Goal: Find contact information: Find contact information

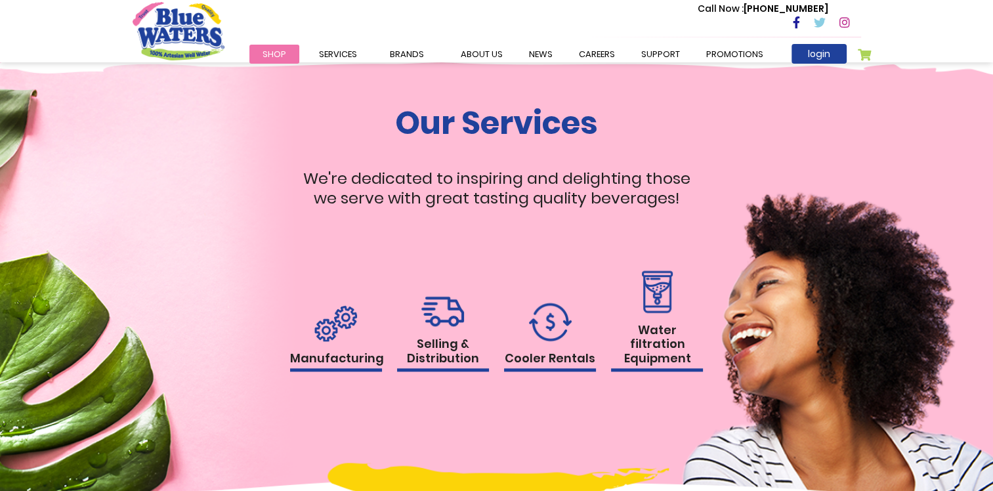
scroll to position [1182, 0]
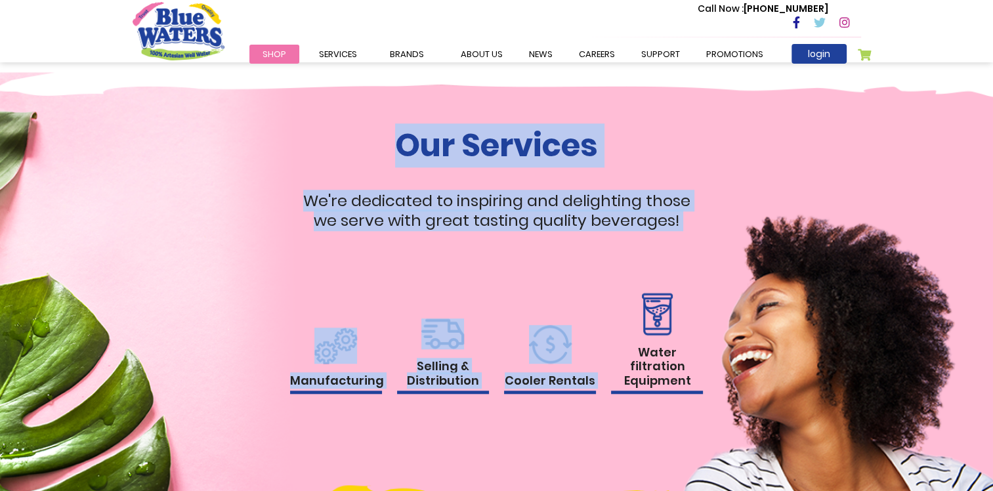
drag, startPoint x: 399, startPoint y: 163, endPoint x: 673, endPoint y: 287, distance: 300.3
click at [673, 287] on div "Our Services We're dedicated to inspiring and delighting those we serve with gr…" at bounding box center [497, 273] width 414 height 293
click at [358, 431] on div "Our Services We're dedicated to inspiring and delighting those we serve with gr…" at bounding box center [497, 305] width 748 height 356
drag, startPoint x: 387, startPoint y: 158, endPoint x: 690, endPoint y: 333, distance: 349.9
click at [690, 333] on div "Our Services We're dedicated to inspiring and delighting those we serve with gr…" at bounding box center [497, 273] width 414 height 293
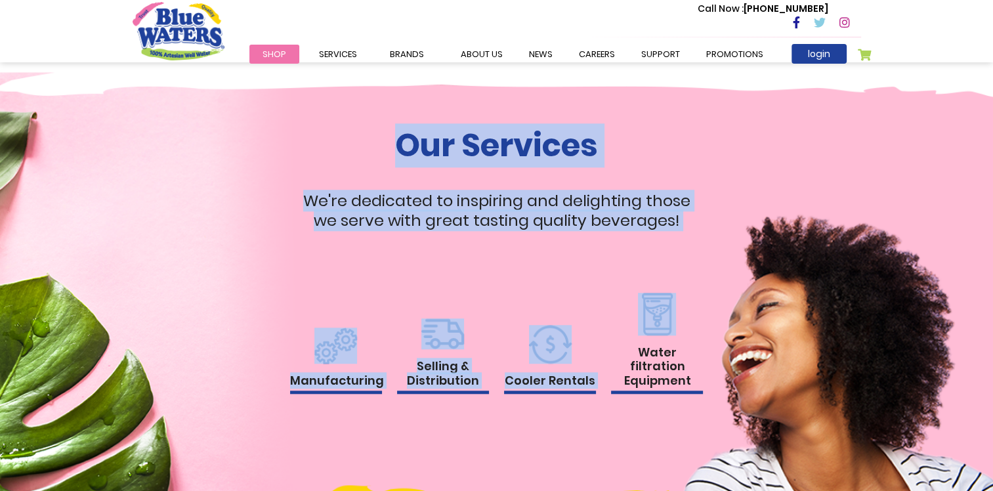
click at [484, 400] on div "Selling & Distribution" at bounding box center [443, 369] width 92 height 102
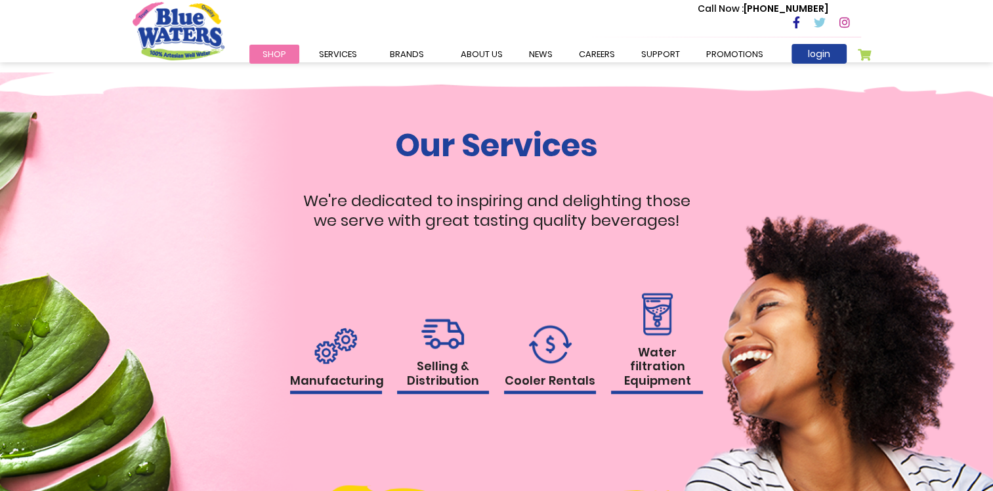
click at [675, 402] on div "Water filtration Equipment" at bounding box center [657, 357] width 92 height 128
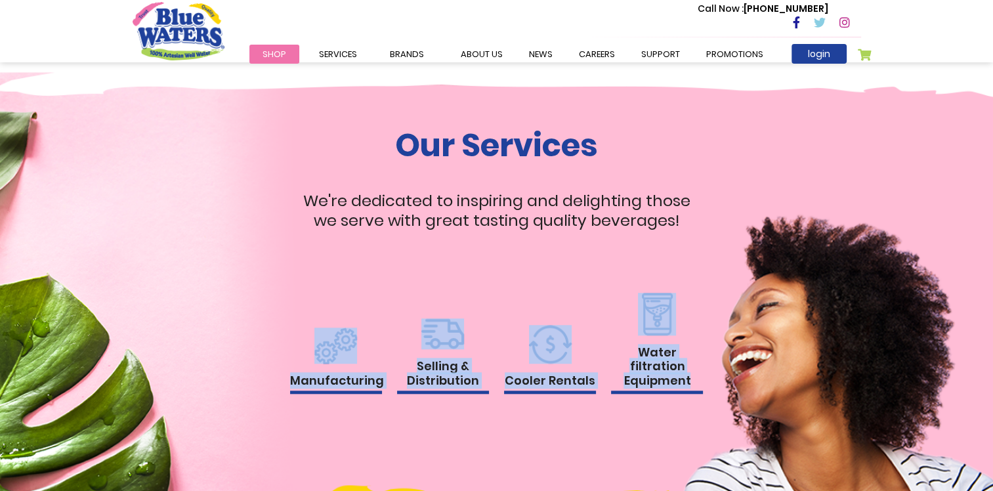
drag, startPoint x: 712, startPoint y: 393, endPoint x: 291, endPoint y: 330, distance: 425.6
click at [291, 330] on div "Our Services We're dedicated to inspiring and delighting those we serve with gr…" at bounding box center [497, 305] width 748 height 356
click at [461, 427] on div "Our Services We're dedicated to inspiring and delighting those we serve with gr…" at bounding box center [497, 305] width 748 height 356
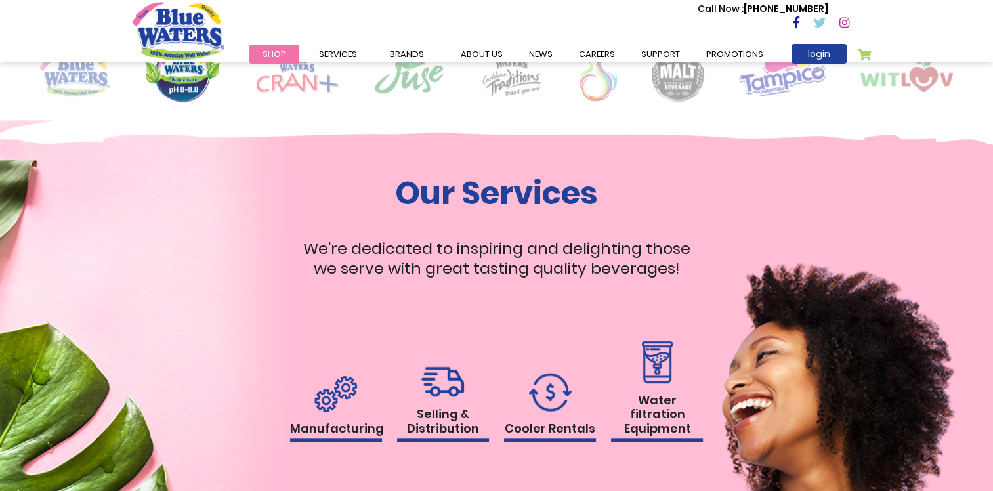
scroll to position [1132, 0]
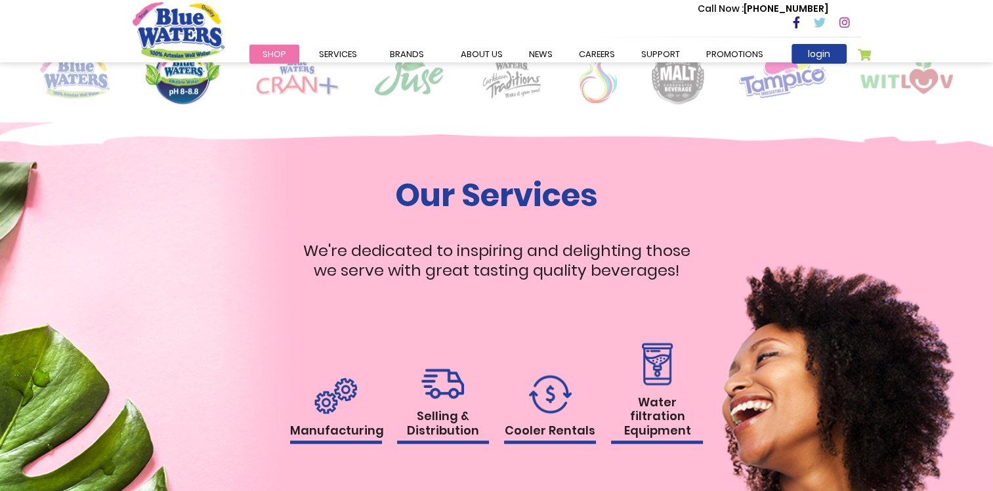
click at [338, 418] on link "Manufacturing" at bounding box center [336, 410] width 92 height 67
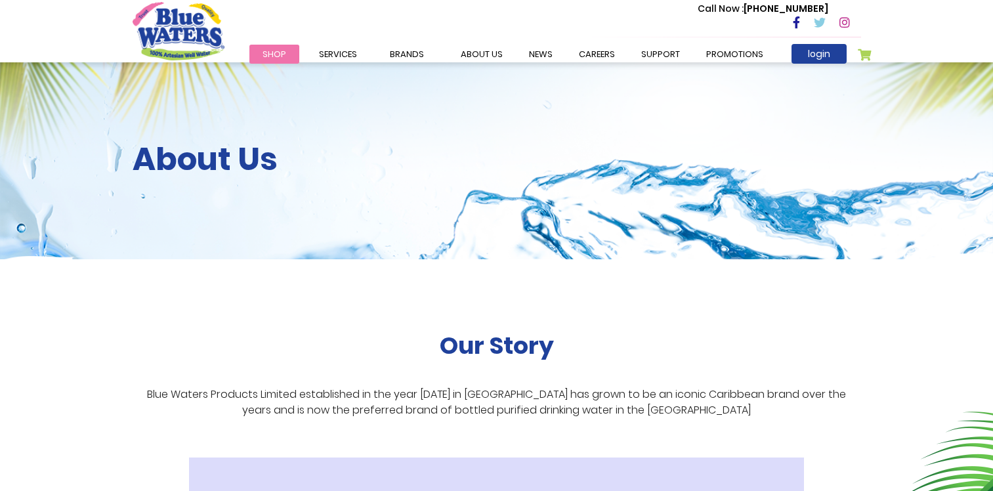
scroll to position [1507, 0]
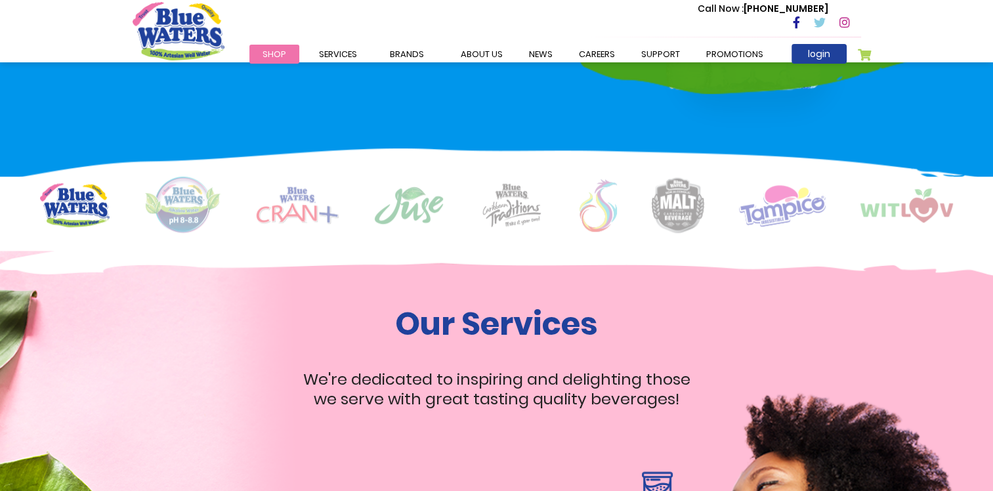
scroll to position [1000, 0]
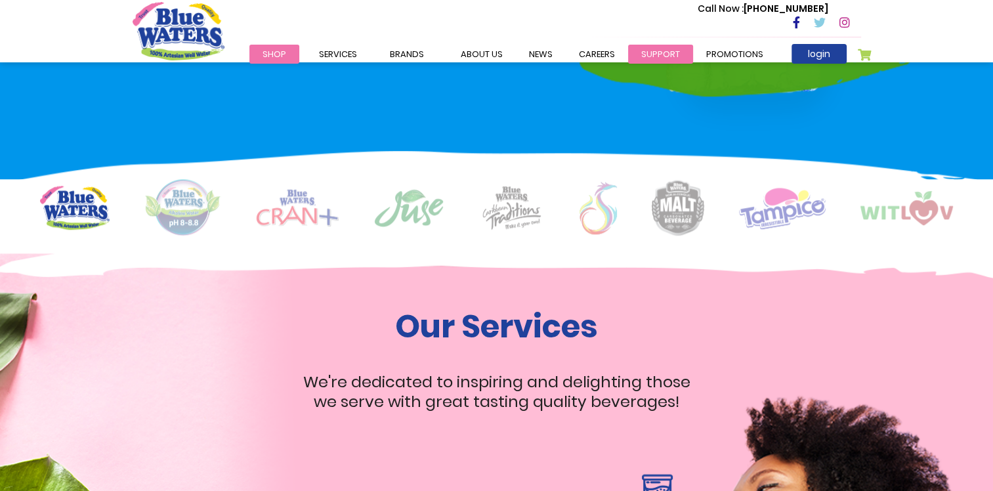
click at [654, 47] on link "support" at bounding box center [660, 54] width 65 height 19
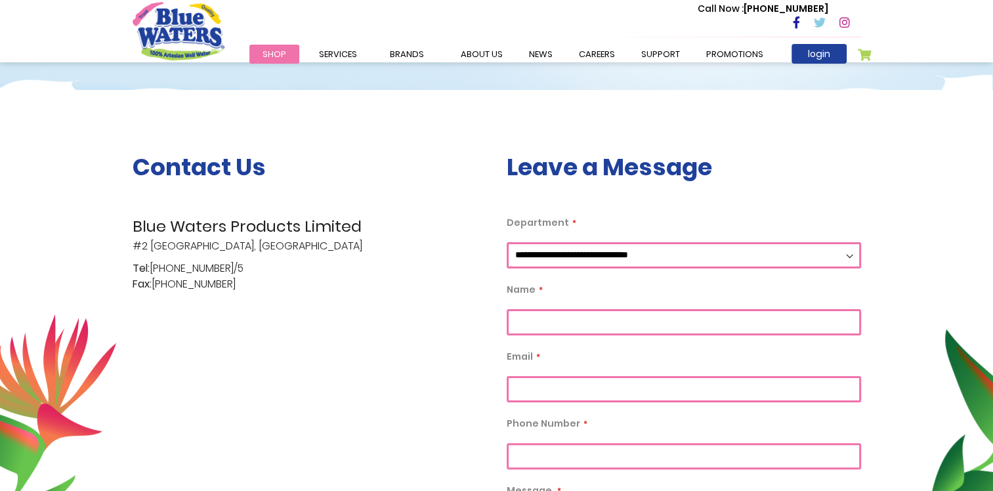
scroll to position [197, 0]
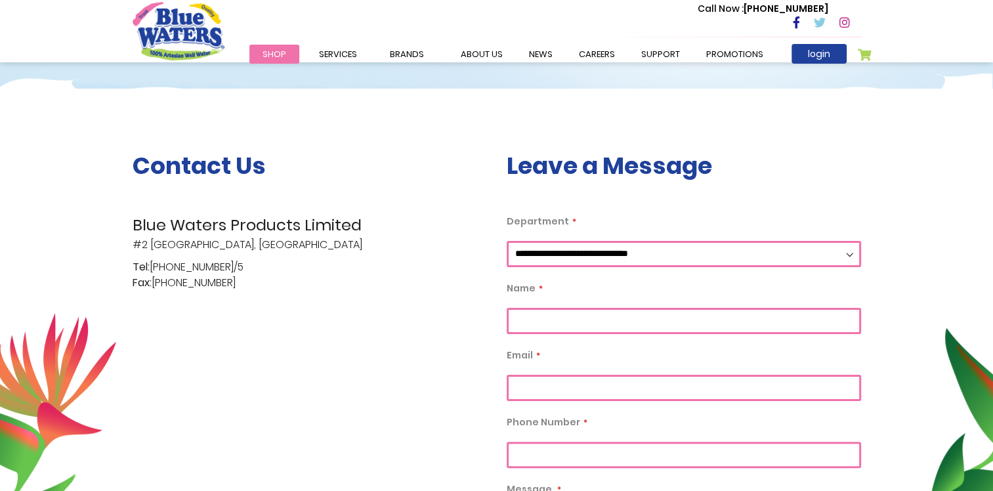
click at [641, 254] on select "**********" at bounding box center [684, 254] width 354 height 26
click at [663, 192] on div "**********" at bounding box center [684, 435] width 374 height 567
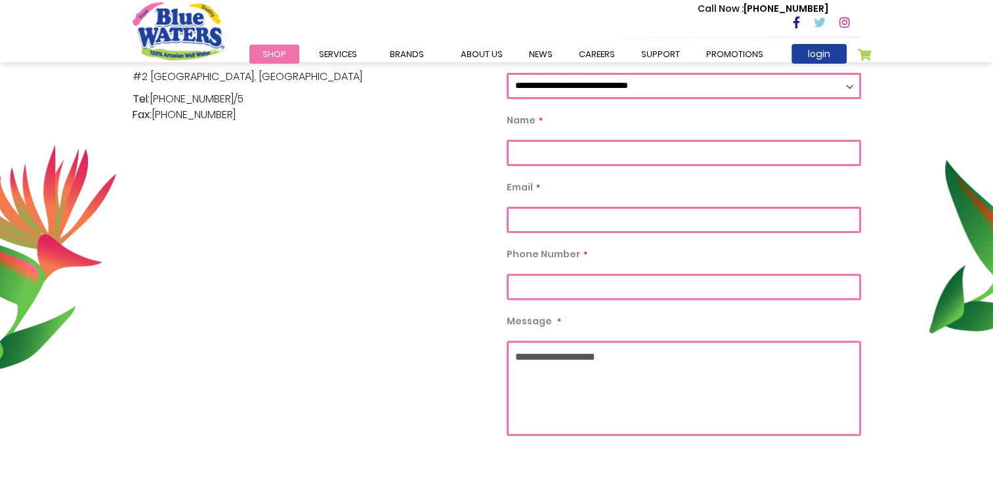
scroll to position [131, 0]
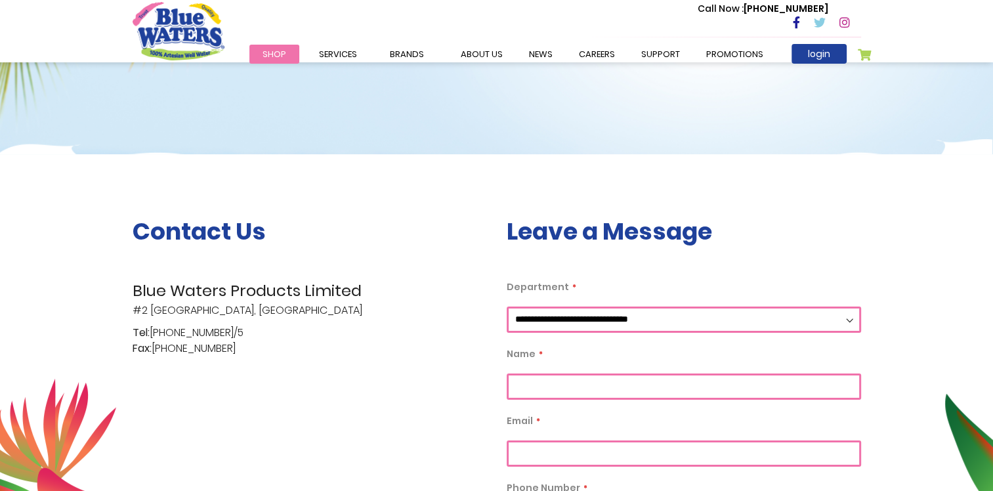
click at [593, 238] on h3 "Leave a Message" at bounding box center [684, 231] width 354 height 28
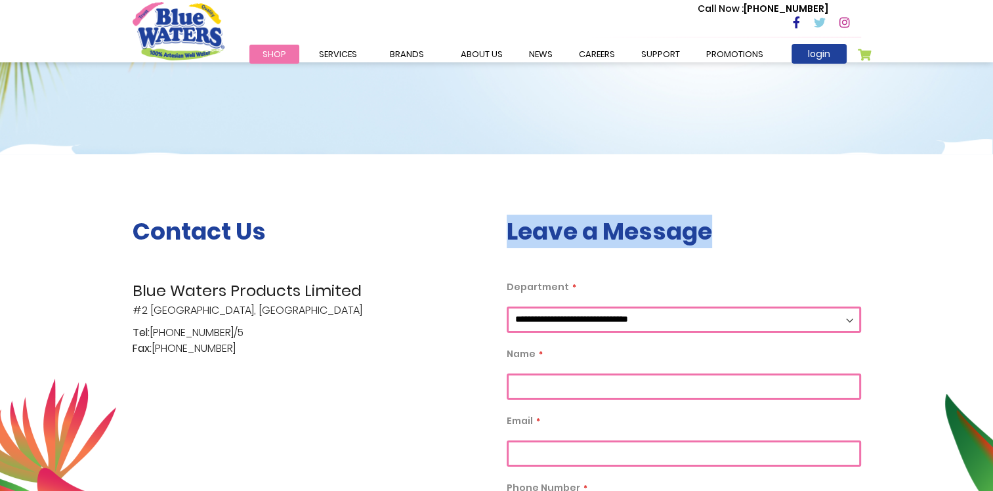
click at [593, 238] on h3 "Leave a Message" at bounding box center [684, 231] width 354 height 28
drag, startPoint x: 593, startPoint y: 238, endPoint x: 727, endPoint y: 259, distance: 134.9
click at [704, 242] on h3 "Leave a Message" at bounding box center [684, 231] width 354 height 28
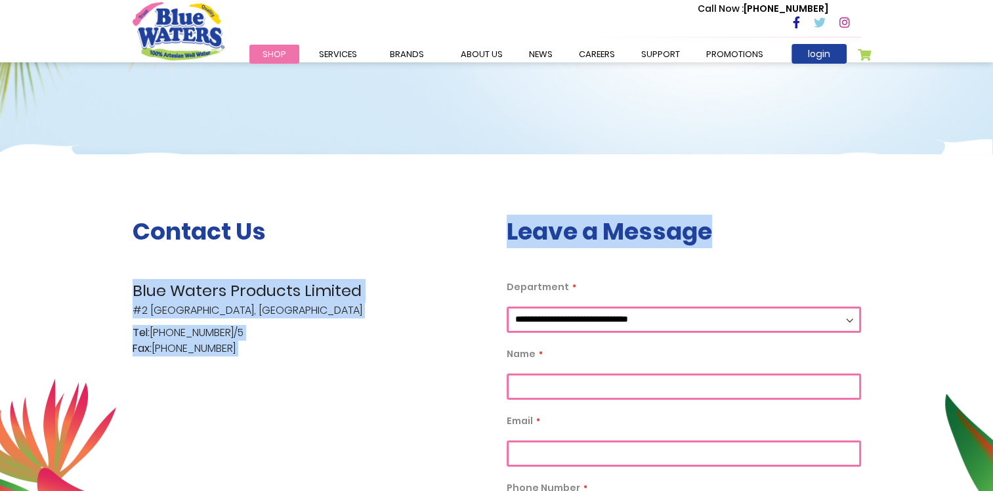
drag, startPoint x: 710, startPoint y: 237, endPoint x: 492, endPoint y: 242, distance: 218.0
drag, startPoint x: 492, startPoint y: 242, endPoint x: 469, endPoint y: 288, distance: 51.4
click at [469, 288] on span "Blue Waters Products Limited" at bounding box center [310, 291] width 354 height 24
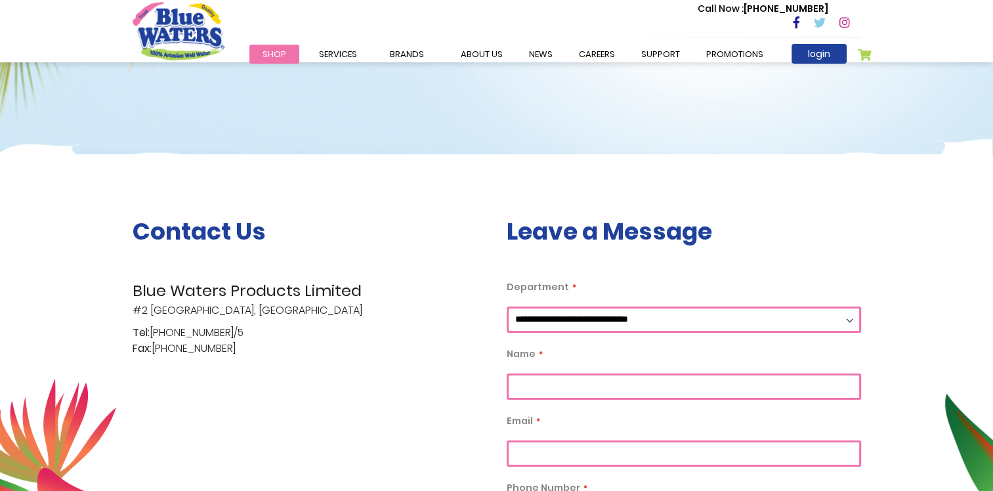
click at [140, 336] on span "Tel:" at bounding box center [141, 333] width 17 height 16
drag, startPoint x: 140, startPoint y: 336, endPoint x: 302, endPoint y: 355, distance: 162.6
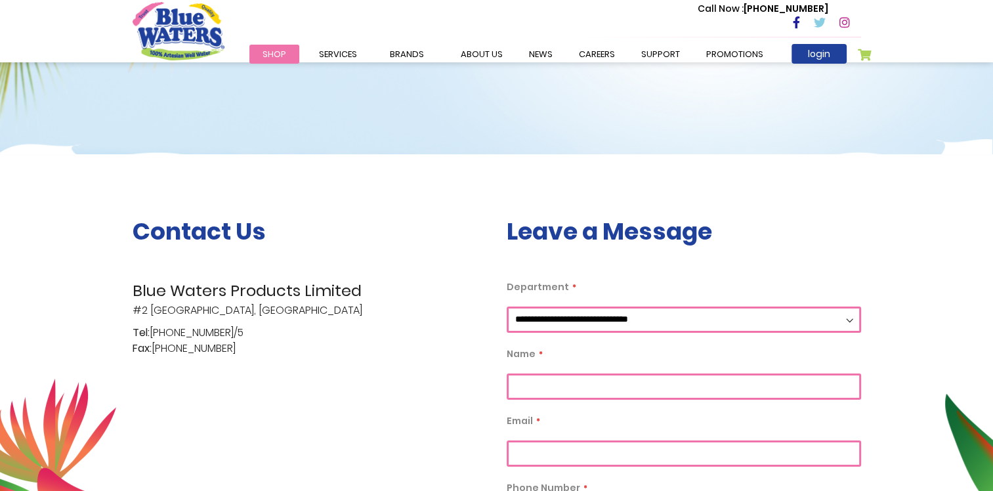
click at [302, 355] on p "Tel: (868) 640-8824/5 Fax: (868) 640-4567" at bounding box center [310, 341] width 354 height 32
click at [546, 324] on select "**********" at bounding box center [684, 320] width 354 height 26
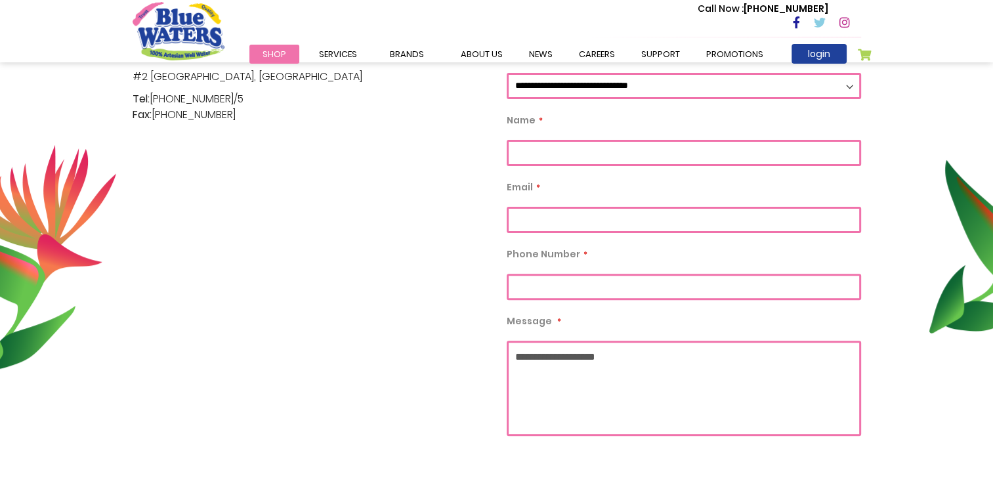
scroll to position [394, 0]
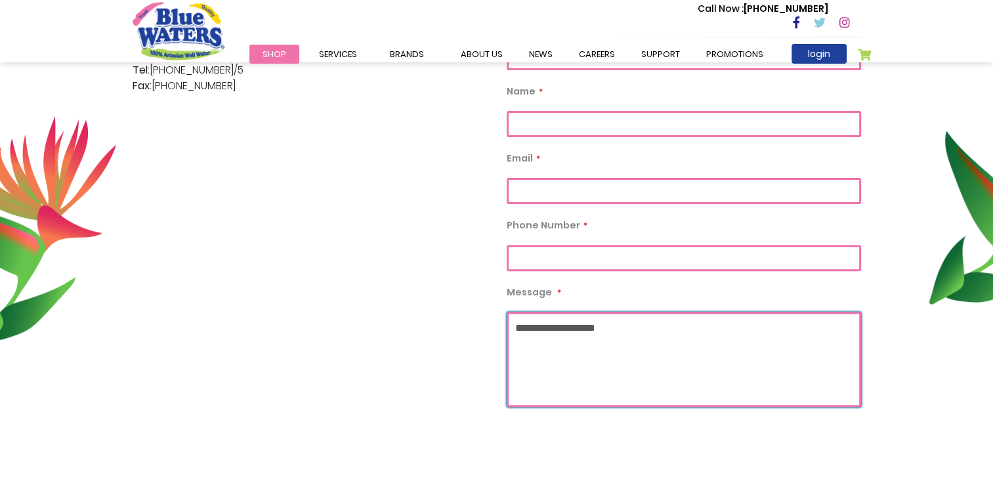
click at [670, 354] on textarea "Message" at bounding box center [684, 359] width 354 height 95
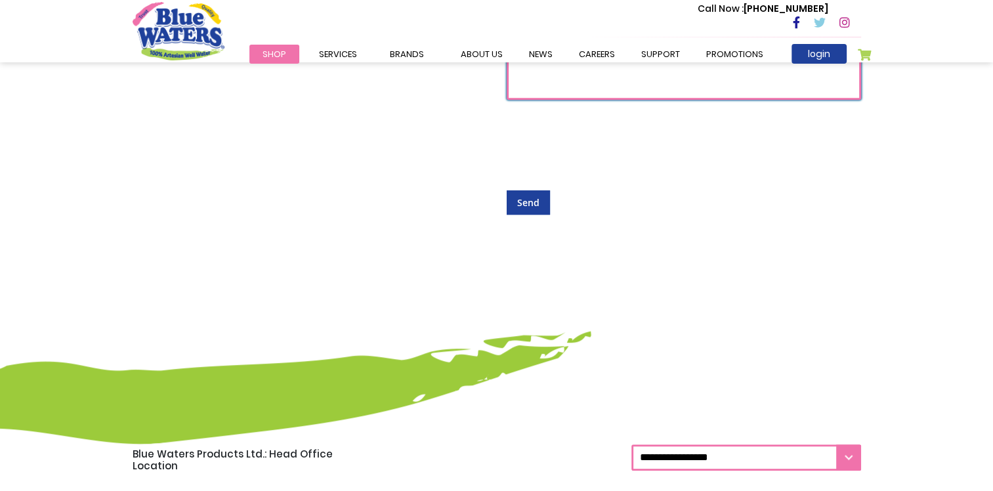
scroll to position [788, 0]
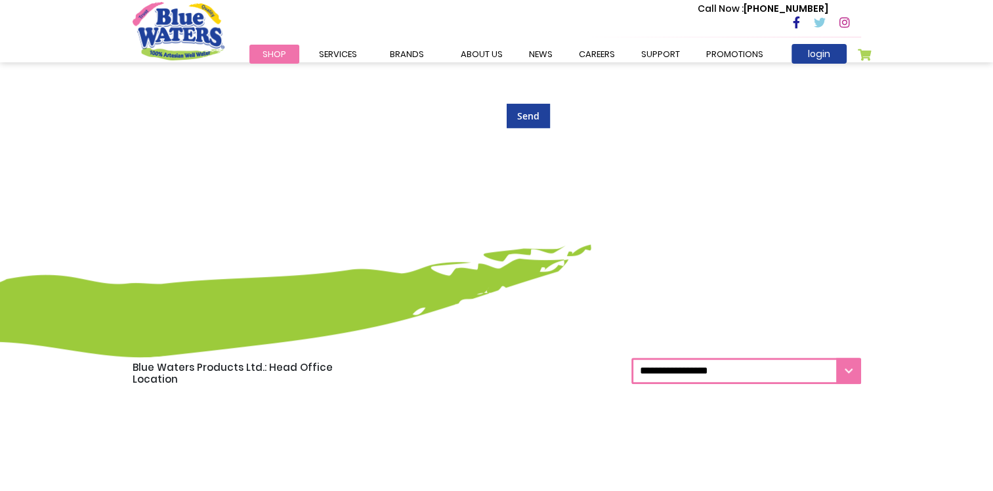
click at [841, 370] on select "**********" at bounding box center [746, 371] width 230 height 26
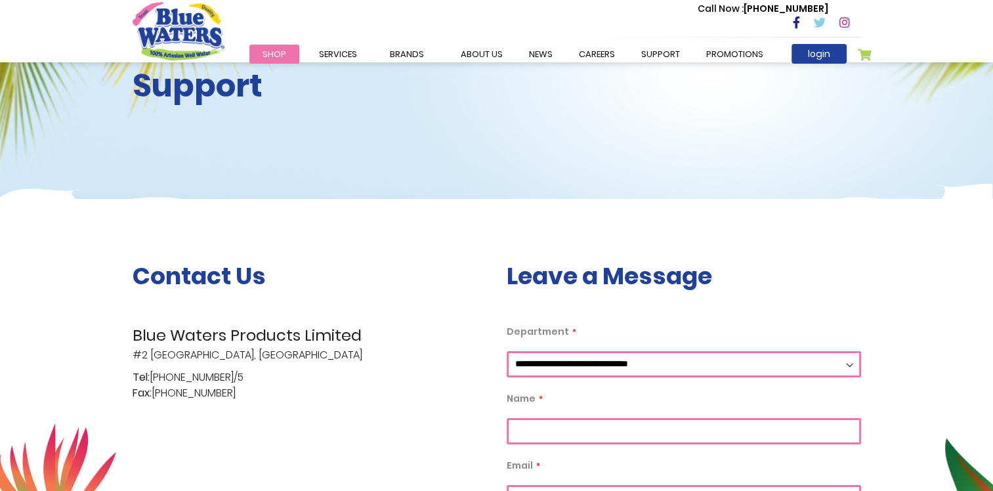
scroll to position [0, 0]
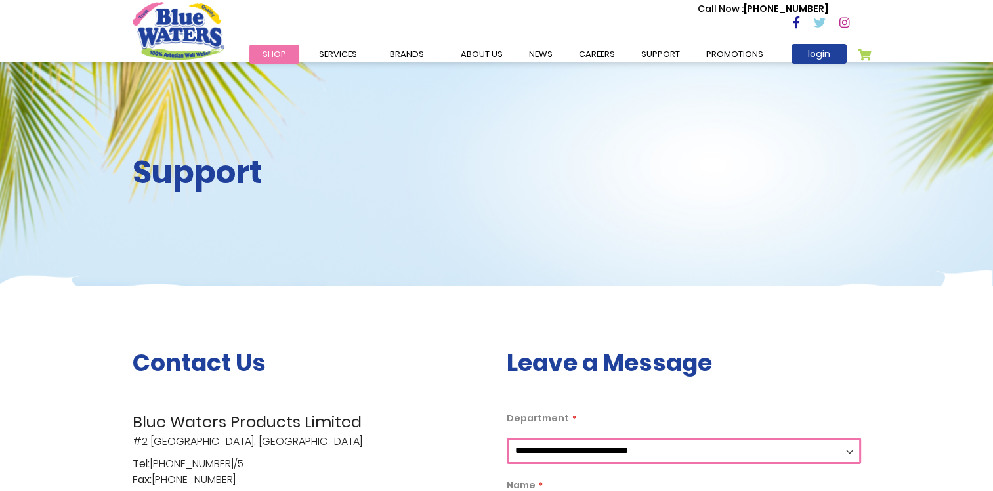
click at [433, 169] on h2 "Support" at bounding box center [310, 173] width 354 height 38
click at [491, 54] on link "about us" at bounding box center [482, 54] width 68 height 19
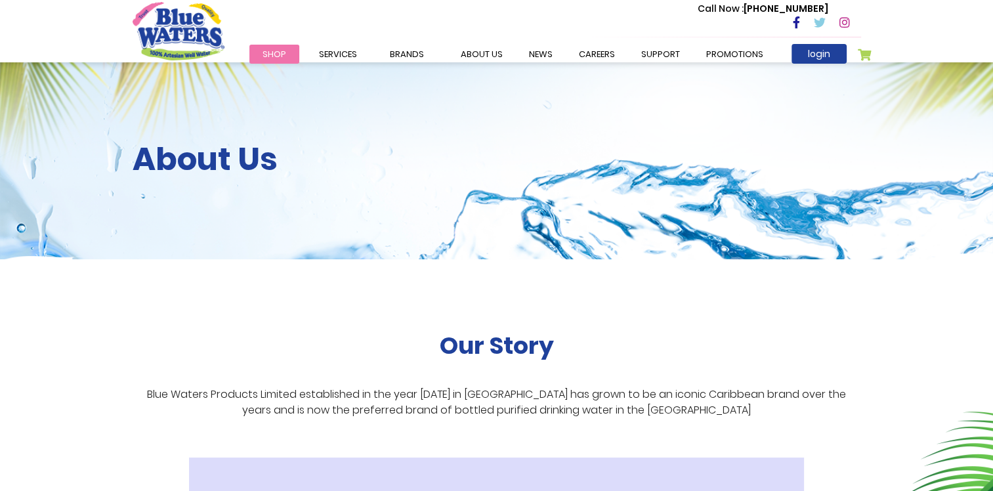
drag, startPoint x: 756, startPoint y: 336, endPoint x: 746, endPoint y: 337, distance: 9.9
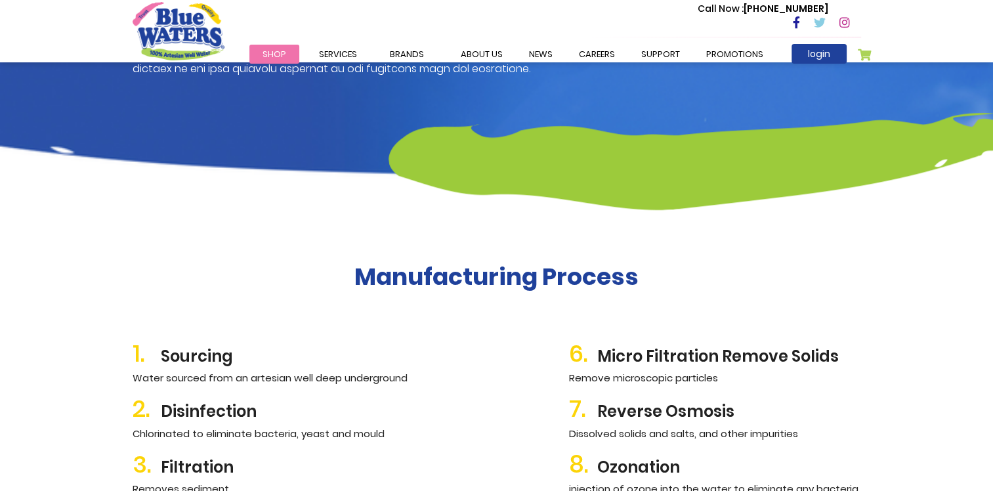
scroll to position [1247, 0]
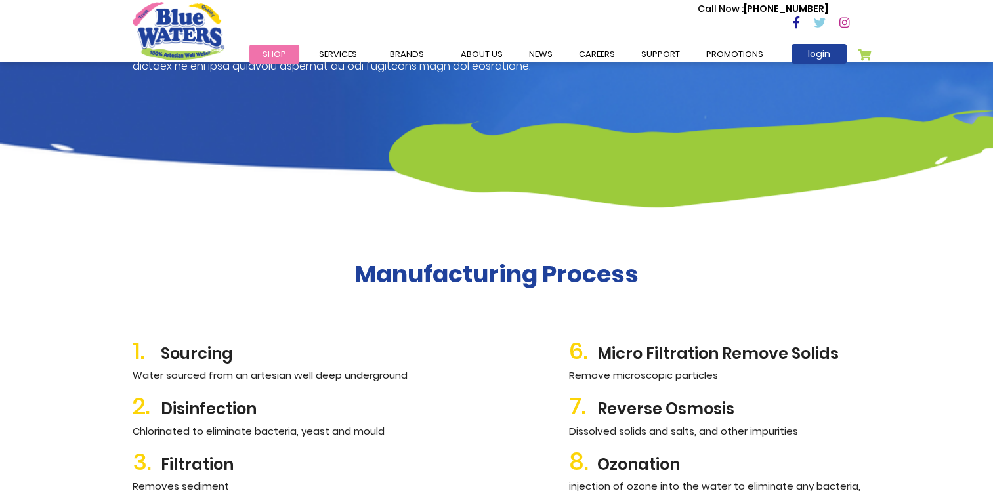
drag, startPoint x: 499, startPoint y: 291, endPoint x: 746, endPoint y: 387, distance: 264.8
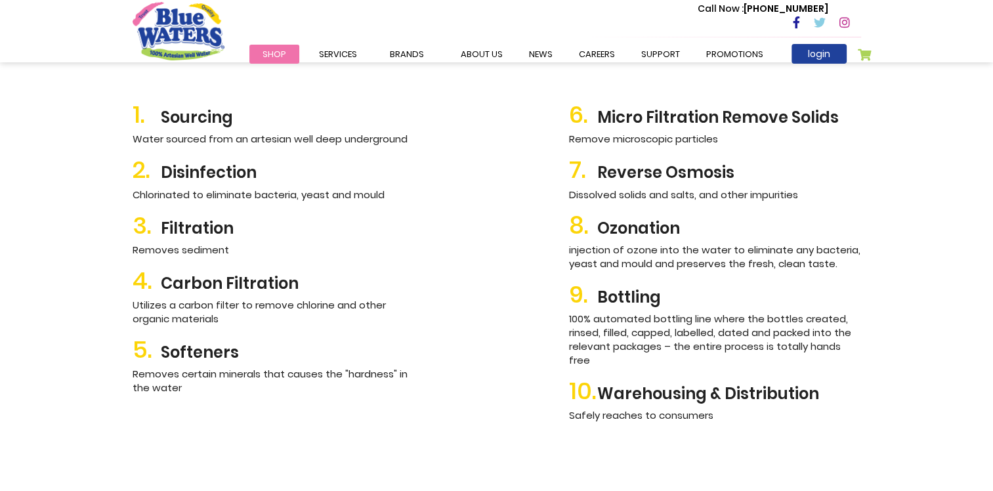
scroll to position [1510, 0]
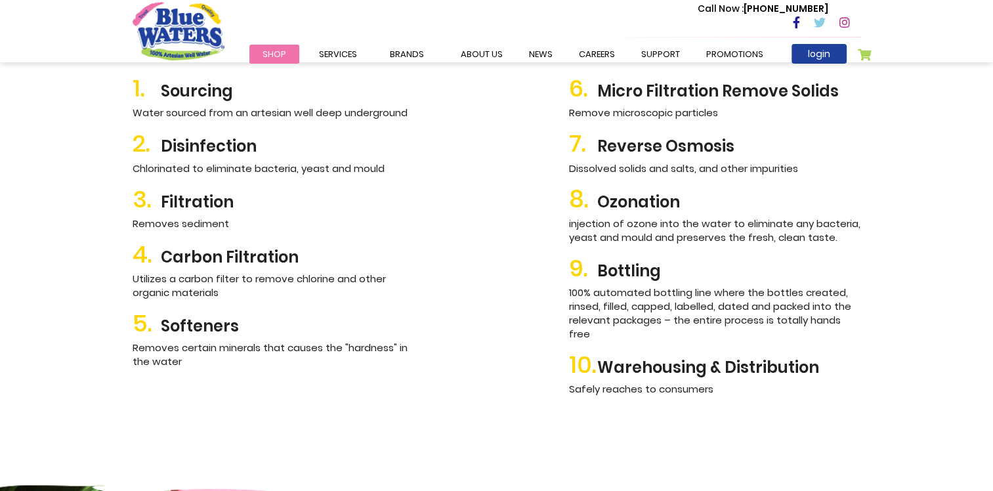
click at [857, 386] on div "6. Micro Filtration Remove Solids Remove microscopic particles 7. Reverse Osmos…" at bounding box center [715, 233] width 312 height 338
drag, startPoint x: 641, startPoint y: 341, endPoint x: 234, endPoint y: 78, distance: 484.1
click at [234, 78] on div "1. Sourcing Water sourced from an artesian well deep underground 2. Disinfectio…" at bounding box center [497, 257] width 729 height 456
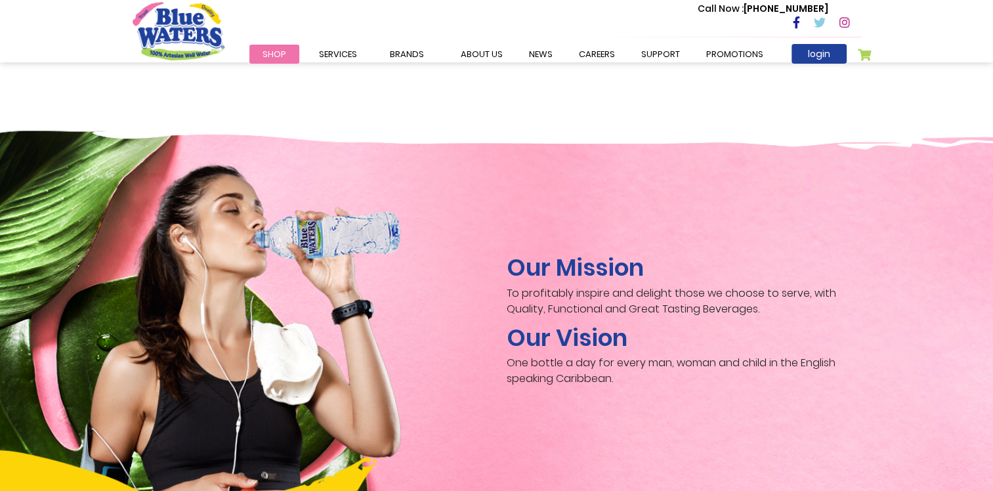
scroll to position [1575, 0]
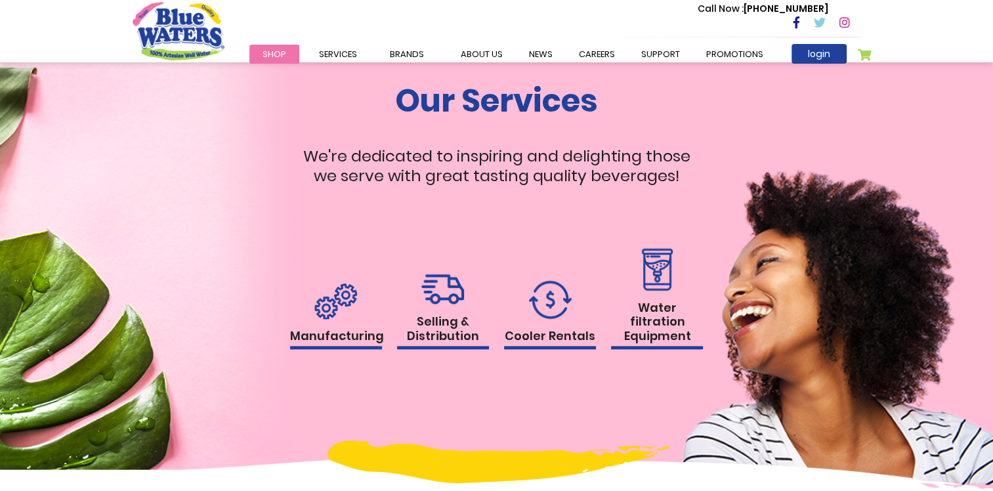
scroll to position [1197, 0]
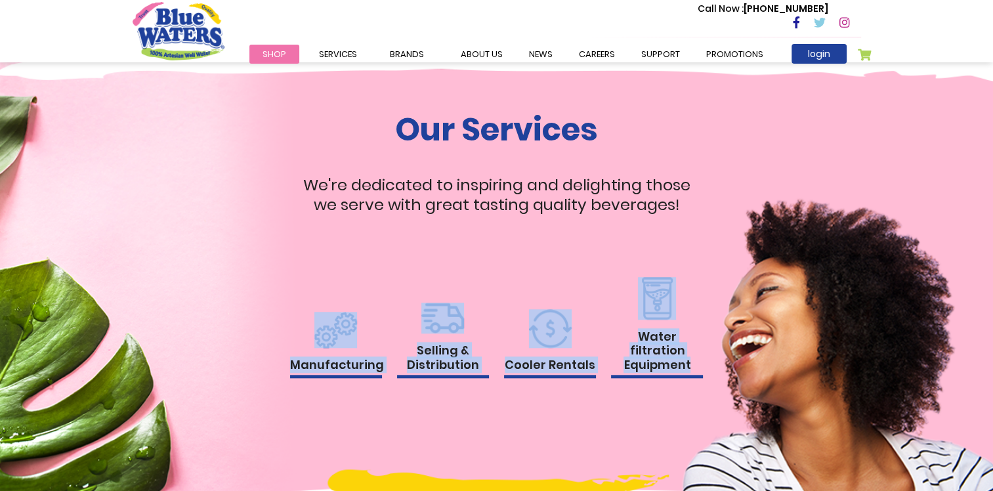
drag, startPoint x: 718, startPoint y: 402, endPoint x: 251, endPoint y: 339, distance: 470.9
click at [251, 339] on div "Our Services We're dedicated to inspiring and delighting those we serve with gr…" at bounding box center [497, 289] width 748 height 356
drag, startPoint x: 251, startPoint y: 339, endPoint x: 323, endPoint y: 406, distance: 98.0
click at [326, 413] on div "Our Services We're dedicated to inspiring and delighting those we serve with gr…" at bounding box center [497, 289] width 748 height 356
click at [256, 343] on div "Our Services We're dedicated to inspiring and delighting those we serve with gr…" at bounding box center [497, 289] width 748 height 356
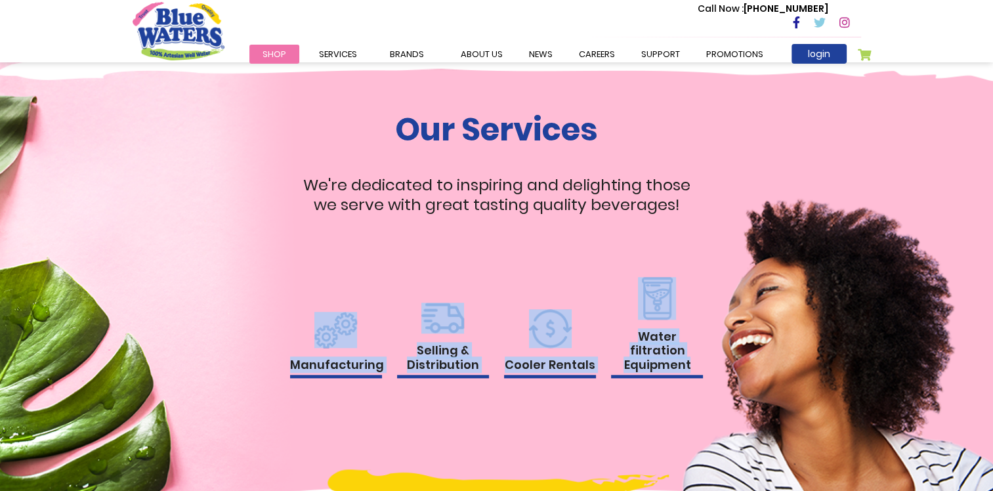
drag, startPoint x: 251, startPoint y: 317, endPoint x: 868, endPoint y: 360, distance: 619.2
click at [868, 360] on div "Our Services We're dedicated to inspiring and delighting those we serve with gr…" at bounding box center [497, 289] width 748 height 356
drag, startPoint x: 868, startPoint y: 360, endPoint x: 667, endPoint y: 411, distance: 207.8
click at [667, 411] on div "Our Services We're dedicated to inspiring and delighting those we serve with gr…" at bounding box center [497, 289] width 748 height 356
drag, startPoint x: 701, startPoint y: 382, endPoint x: 289, endPoint y: 347, distance: 413.0
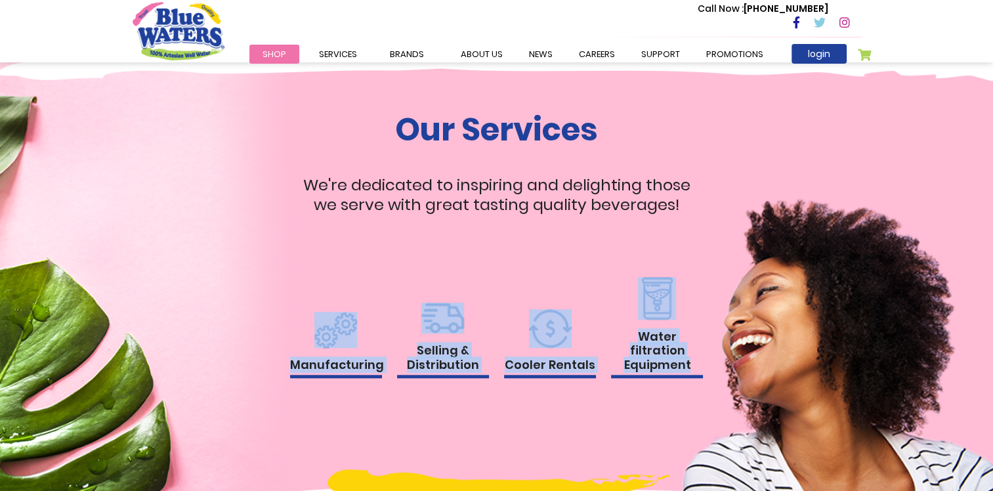
click at [290, 347] on div "Manufacturing Selling & Distribution Cooler Rentals Water filtration Equipment" at bounding box center [497, 341] width 414 height 128
click at [605, 425] on div "Our Services We're dedicated to inspiring and delighting those we serve with gr…" at bounding box center [497, 289] width 748 height 356
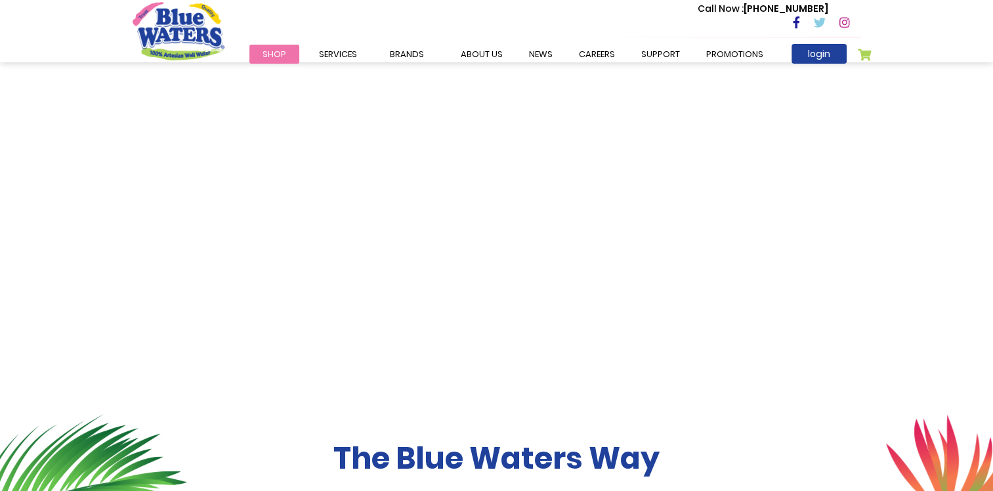
scroll to position [0, 0]
